Goal: Information Seeking & Learning: Learn about a topic

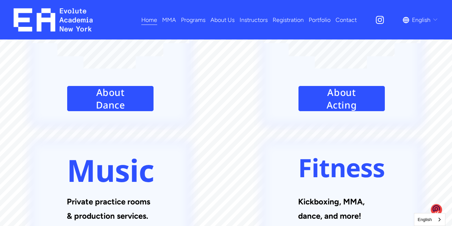
scroll to position [907, 0]
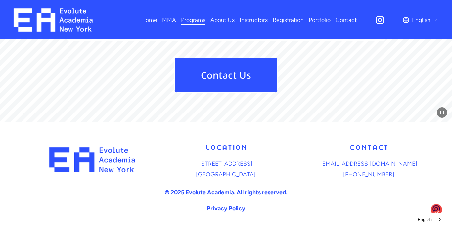
scroll to position [1444, 0]
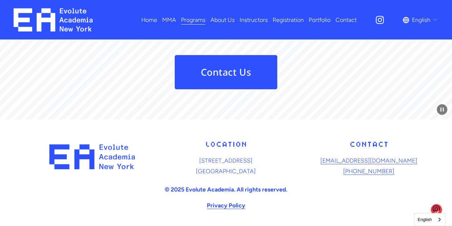
click at [1, 146] on div "[STREET_ADDRESS] [EMAIL_ADDRESS][DOMAIN_NAME] [PHONE_NUMBER]" at bounding box center [226, 176] width 452 height 86
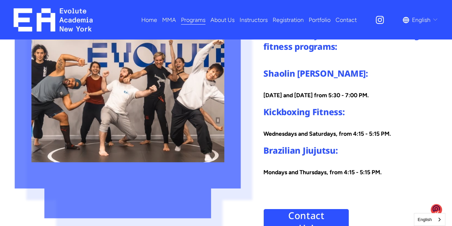
scroll to position [1046, 0]
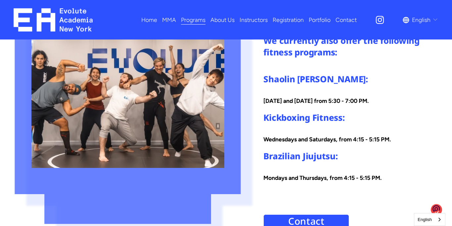
click at [325, 115] on h4 "Kickboxing Fitness:" at bounding box center [351, 118] width 175 height 12
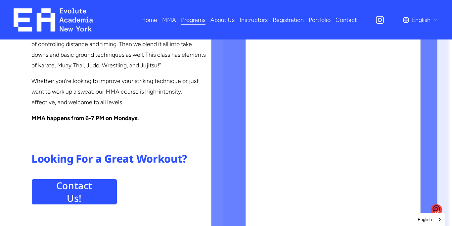
scroll to position [689, 0]
